Goal: Task Accomplishment & Management: Manage account settings

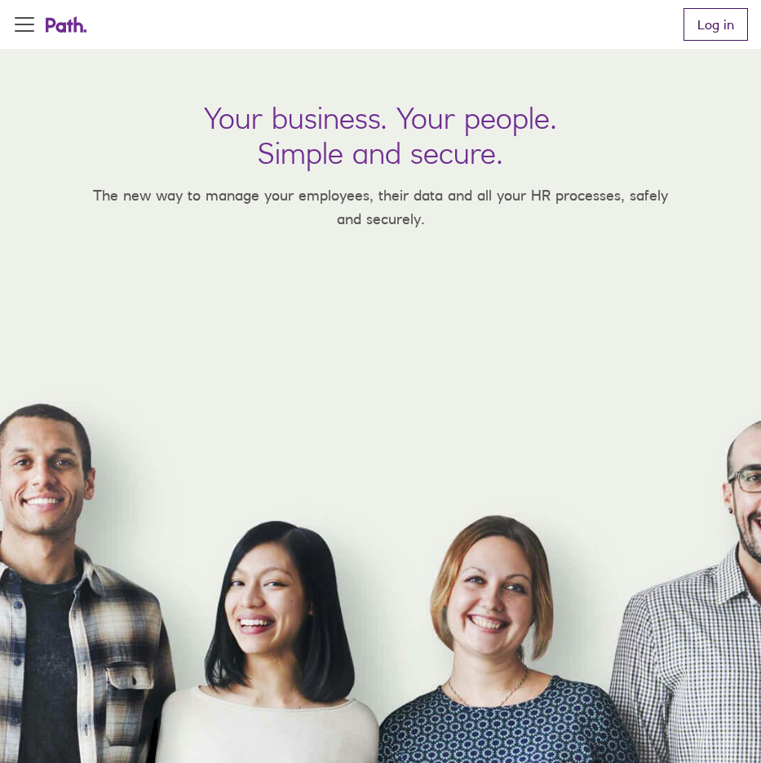
click at [716, 30] on link "Log in" at bounding box center [715, 24] width 64 height 33
click at [703, 34] on link "Log in" at bounding box center [715, 24] width 64 height 33
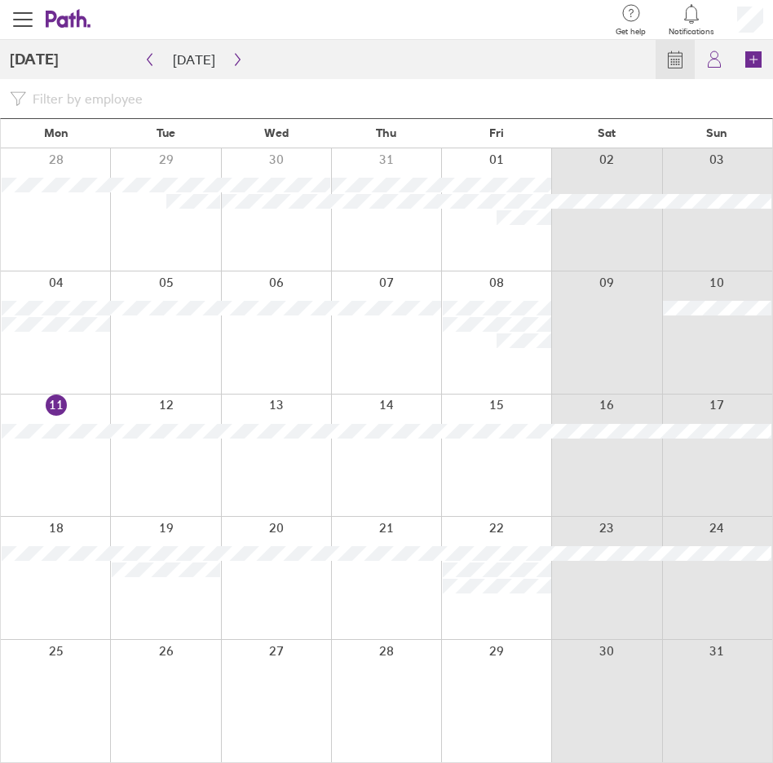
click at [155, 465] on div at bounding box center [165, 456] width 110 height 122
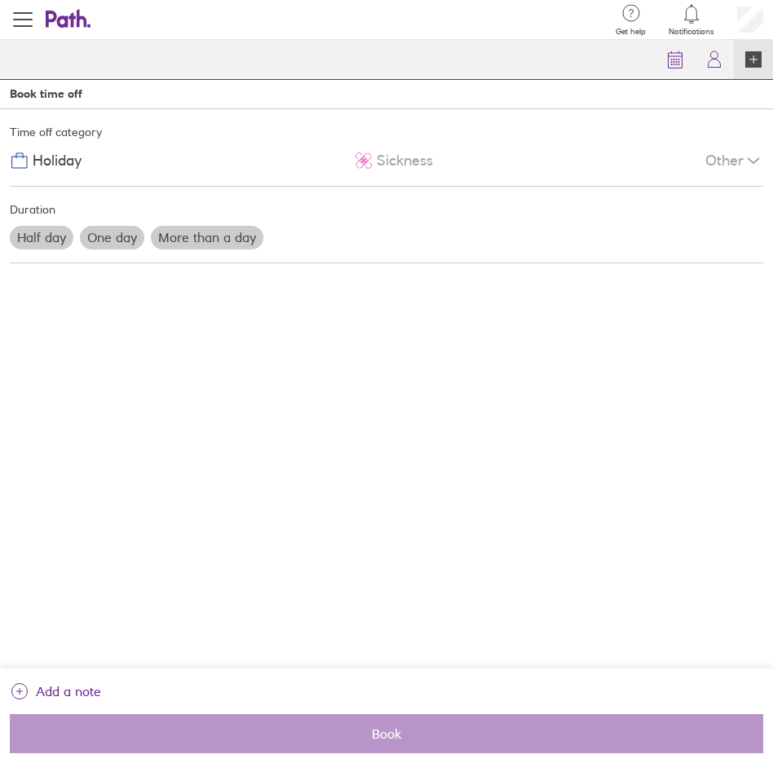
click at [54, 234] on label "Half day" at bounding box center [42, 237] width 64 height 23
click at [0, 0] on input "Half day" at bounding box center [0, 0] width 0 height 0
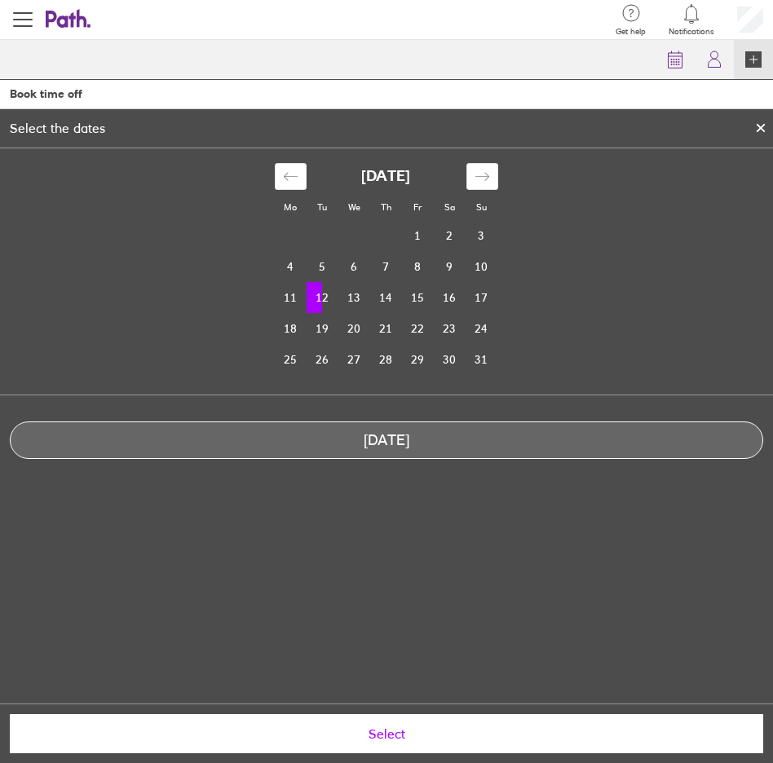
click at [328, 302] on td "12" at bounding box center [323, 297] width 32 height 31
click at [423, 524] on div "Mo Tu We Th Fr Sa Su [DATE] 1 2 3 4 5 6 7 8 9 10 11 12 13 14 15 16 17 18 19 20 …" at bounding box center [386, 425] width 773 height 555
click at [407, 483] on div "Mo Tu We Th Fr Sa Su [DATE] 1 2 3 4 5 6 7 8 9 10 11 12 13 14 15 16 17 18 19 20 …" at bounding box center [386, 316] width 773 height 337
click at [358, 460] on div "Mo Tu We Th Fr Sa Su [DATE] 1 2 3 4 5 6 7 8 9 10 11 12 13 14 15 16 17 18 19 20 …" at bounding box center [386, 316] width 773 height 337
click at [329, 293] on td "12" at bounding box center [323, 297] width 32 height 31
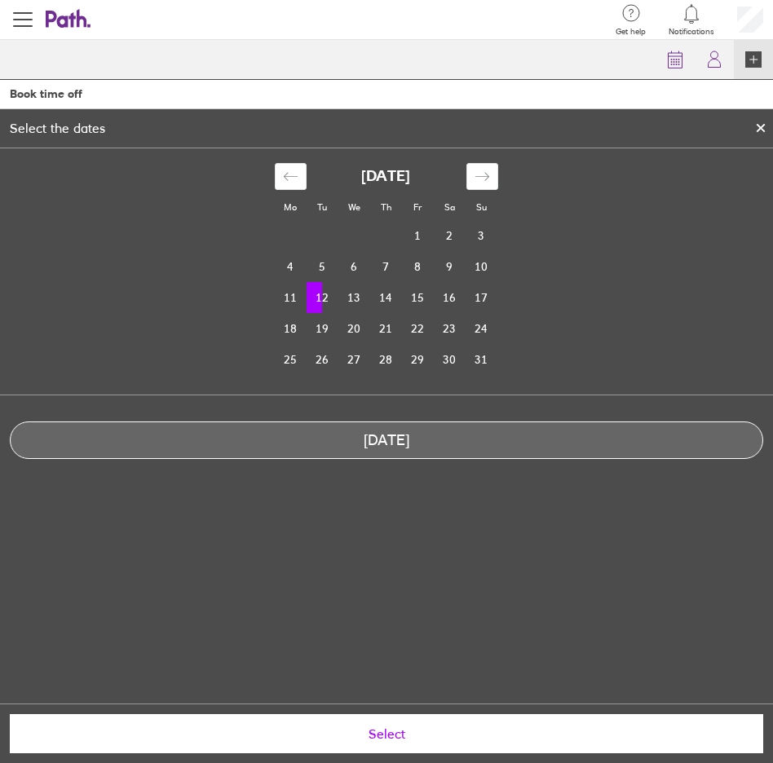
click at [331, 294] on td "12" at bounding box center [323, 297] width 32 height 31
click at [329, 294] on td "12" at bounding box center [323, 297] width 32 height 31
drag, startPoint x: 329, startPoint y: 294, endPoint x: 437, endPoint y: 194, distance: 147.1
click at [330, 294] on td "12" at bounding box center [323, 297] width 32 height 31
click at [385, 482] on div "Mo Tu We Th Fr Sa Su July 2025 1 2 3 4 5 6 7 8 9 10 11 12 13 14 15 16 17 18 19 …" at bounding box center [386, 316] width 773 height 337
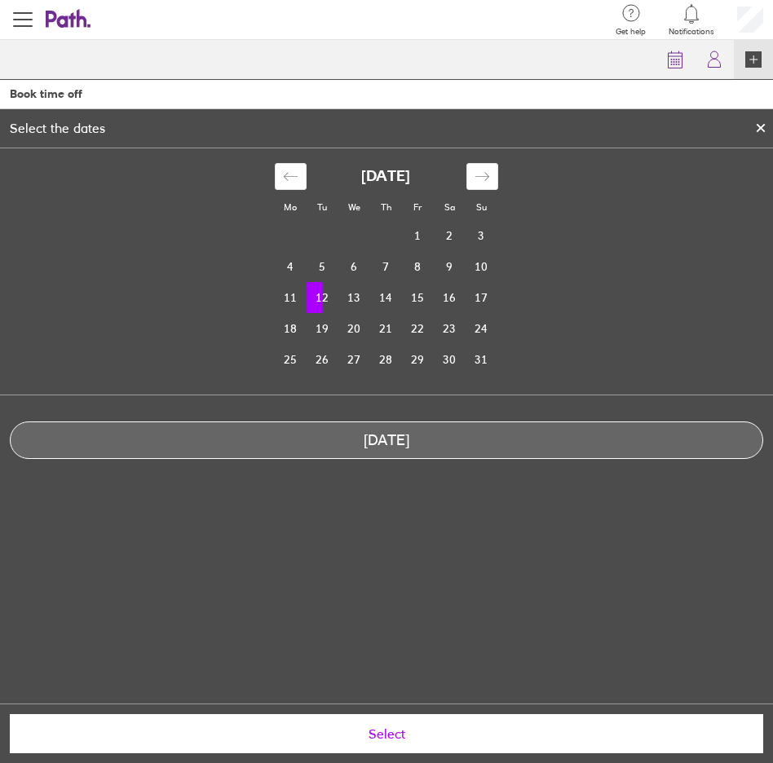
click at [766, 130] on icon at bounding box center [760, 128] width 11 height 10
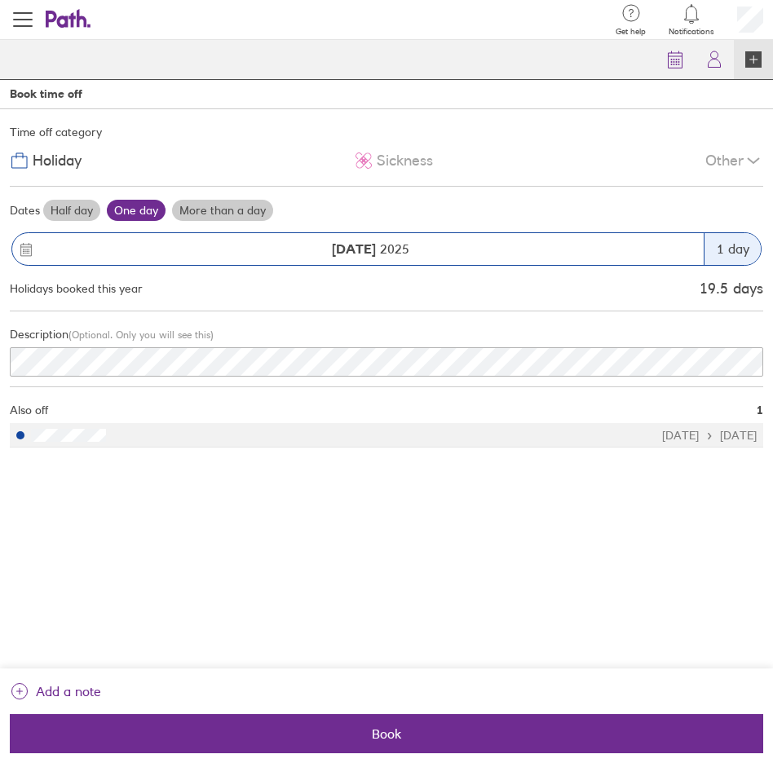
click at [61, 210] on label "Half day" at bounding box center [71, 210] width 57 height 21
click at [0, 0] on input "Half day" at bounding box center [0, 0] width 0 height 0
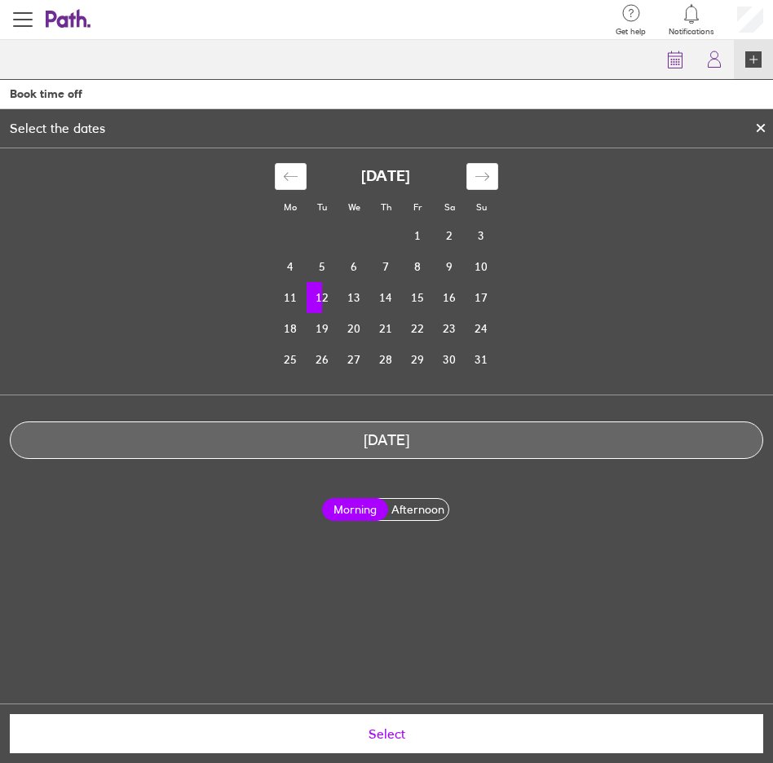
click at [424, 512] on label "Afternoon" at bounding box center [418, 509] width 67 height 21
click at [0, 0] on input "Afternoon" at bounding box center [0, 0] width 0 height 0
click at [369, 736] on span "Select" at bounding box center [386, 734] width 731 height 15
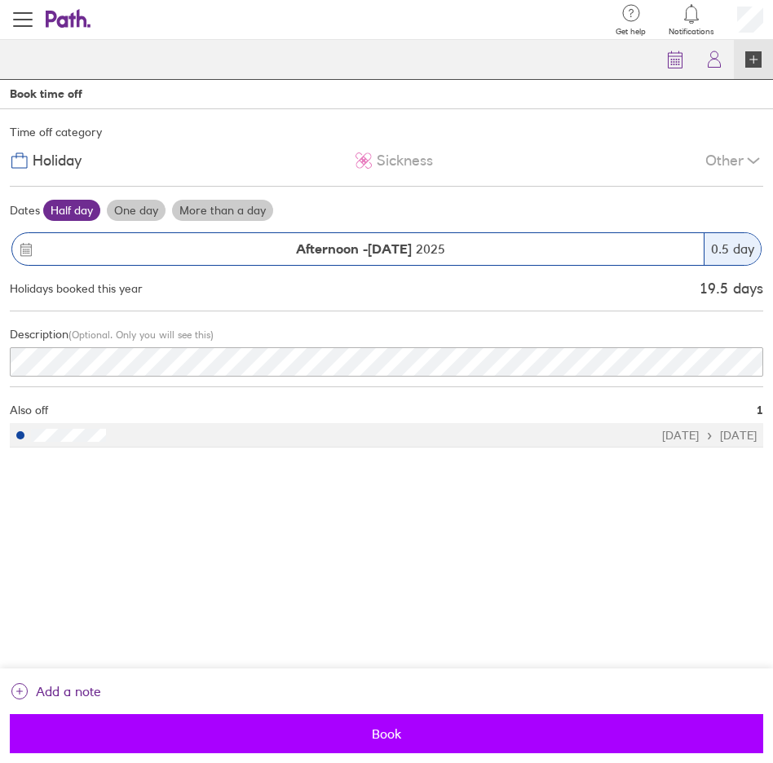
click at [380, 736] on span "Book" at bounding box center [386, 734] width 731 height 15
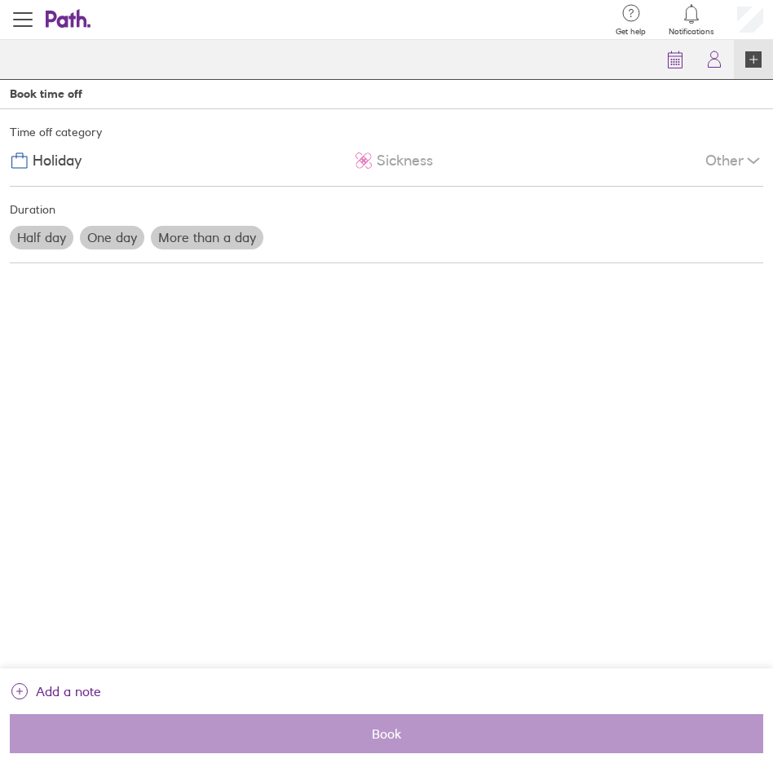
click at [71, 16] on icon at bounding box center [61, 19] width 31 height 17
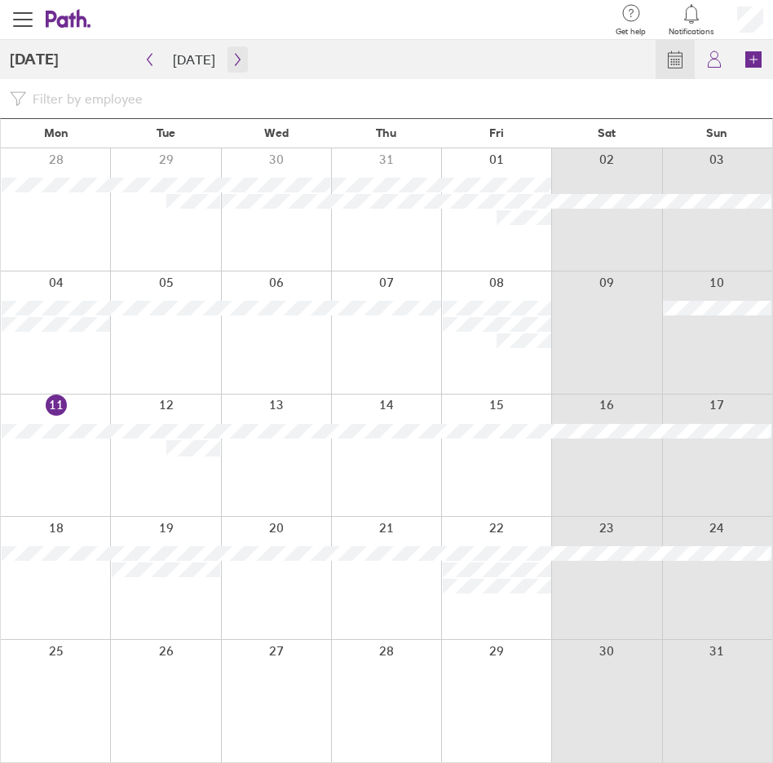
click at [234, 62] on icon "button" at bounding box center [238, 59] width 12 height 13
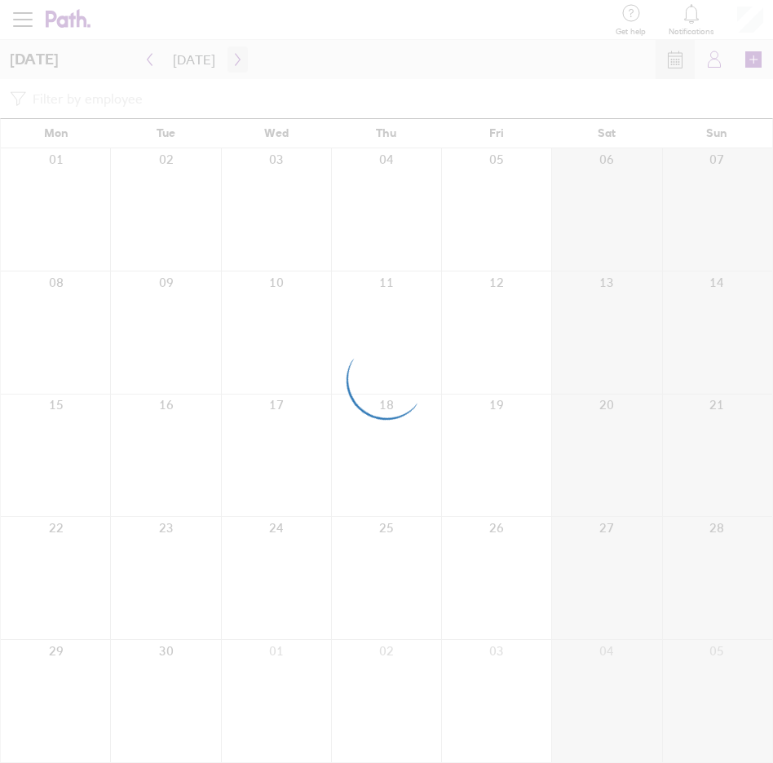
click at [234, 62] on div at bounding box center [386, 381] width 773 height 763
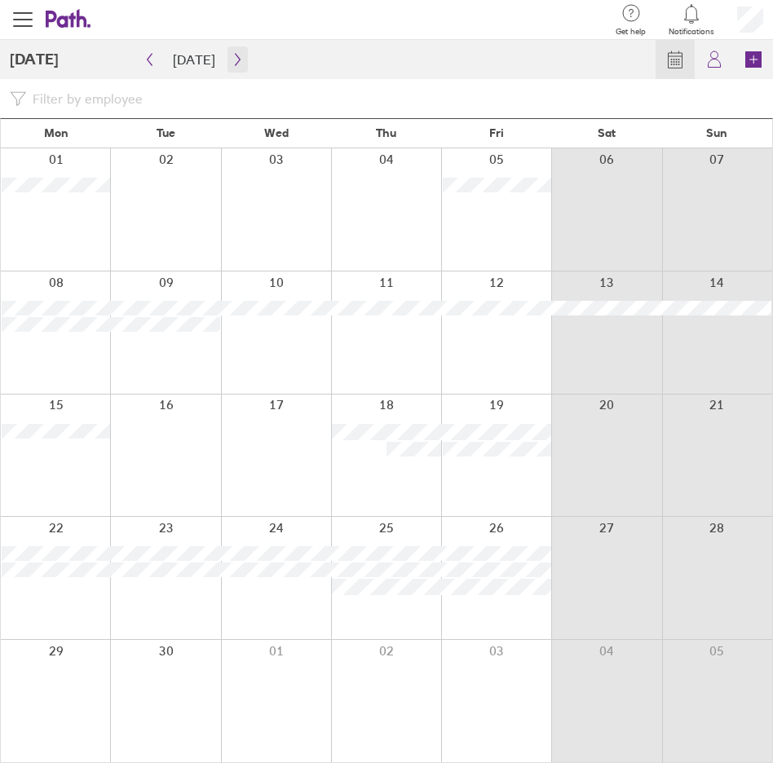
click at [234, 62] on icon "button" at bounding box center [238, 59] width 12 height 13
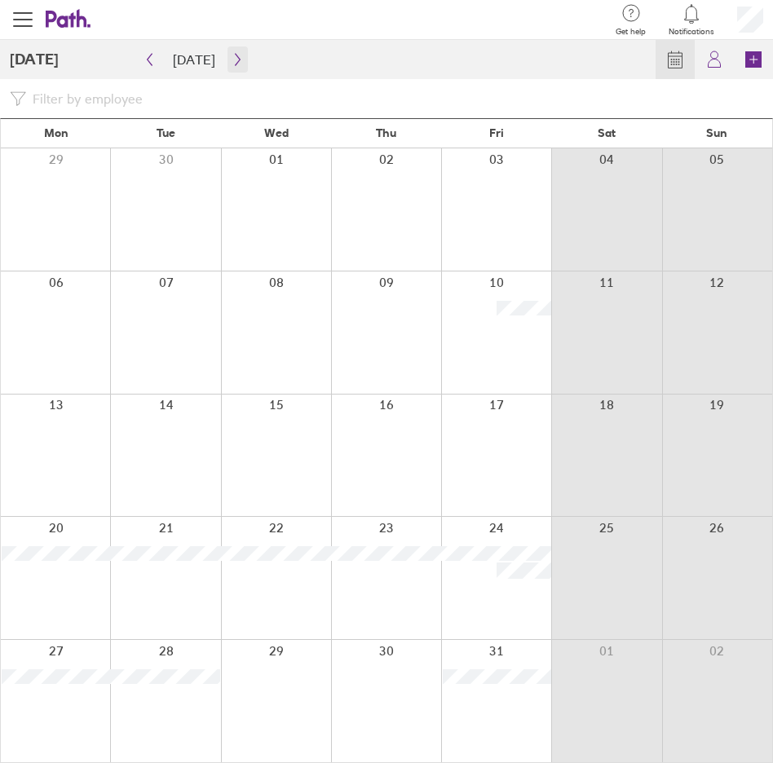
click at [234, 62] on icon "button" at bounding box center [238, 59] width 12 height 13
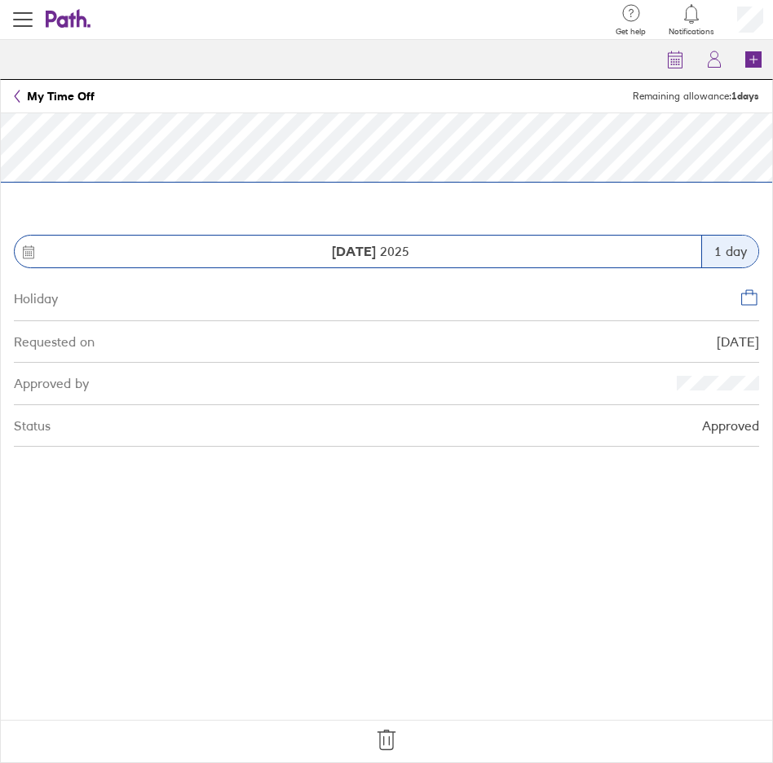
click at [395, 733] on icon at bounding box center [386, 740] width 26 height 26
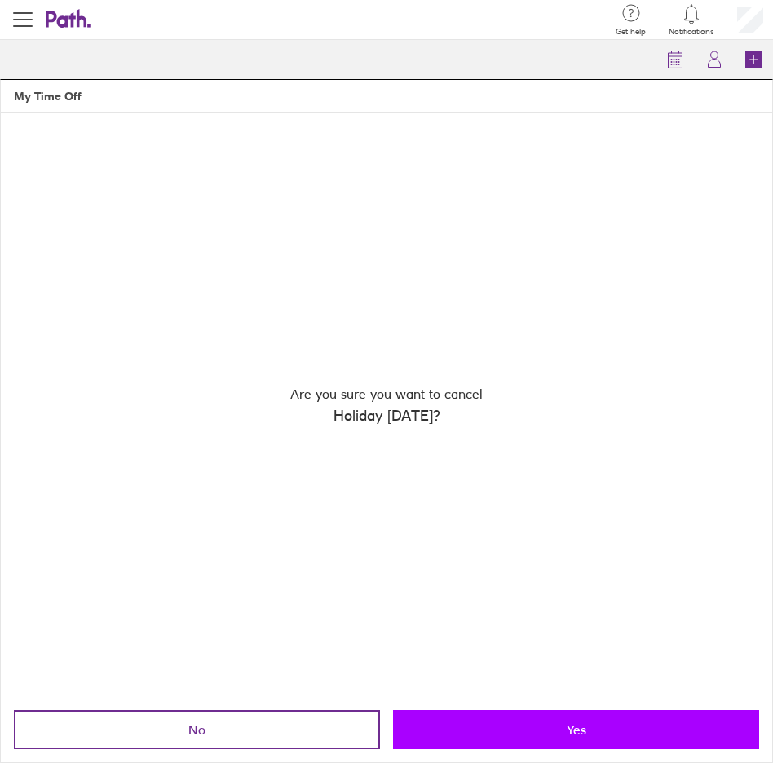
click at [590, 731] on button "Yes" at bounding box center [576, 729] width 366 height 39
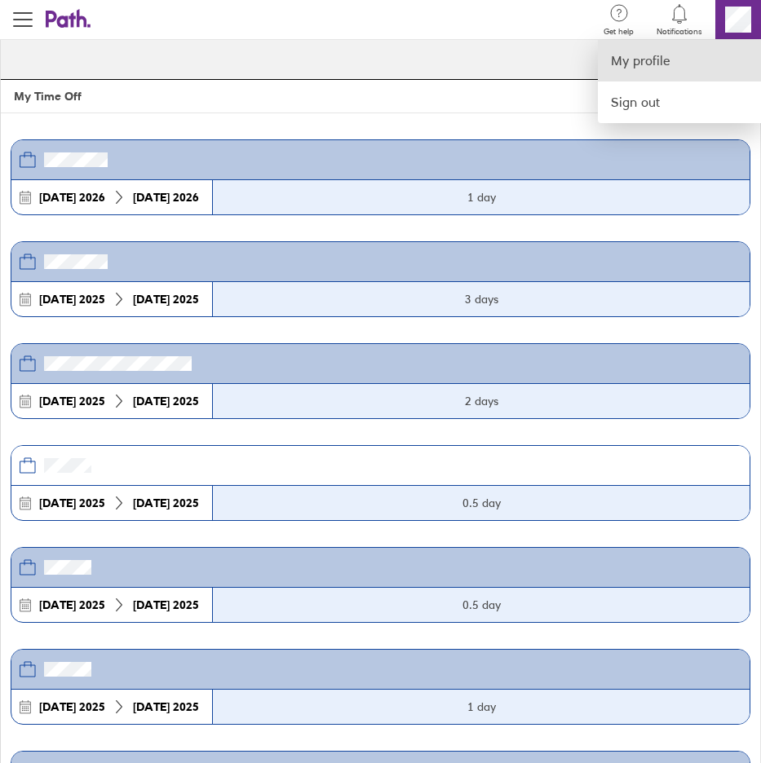
click at [661, 64] on link "My profile" at bounding box center [679, 61] width 163 height 42
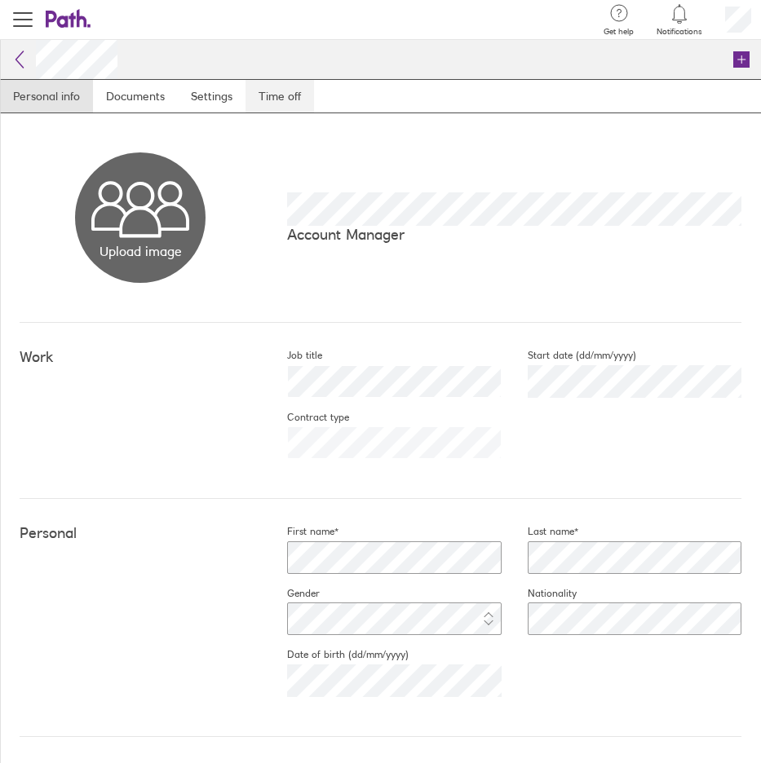
click at [284, 95] on link "Time off" at bounding box center [279, 96] width 68 height 33
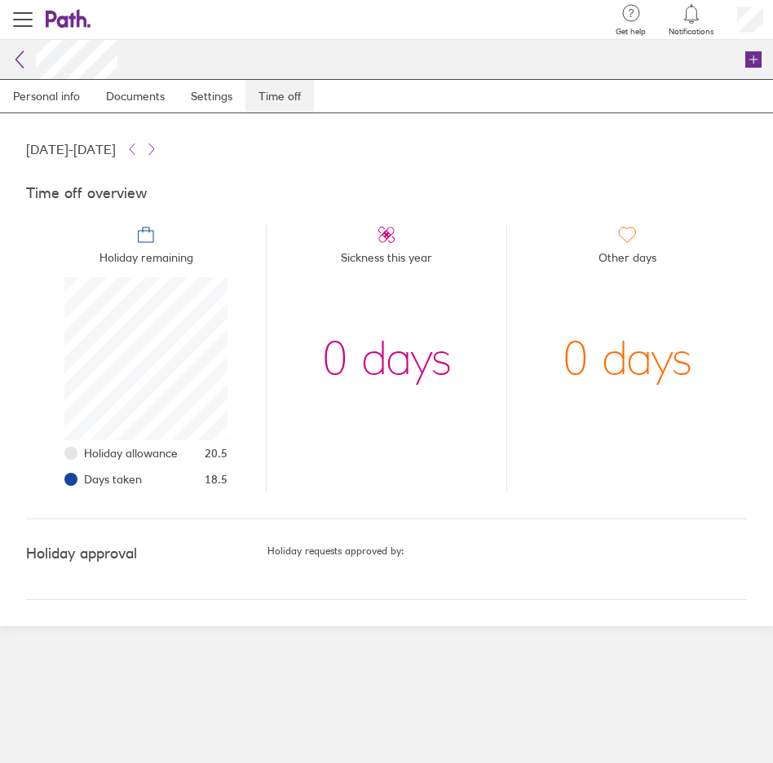
scroll to position [163, 163]
